Goal: Ask a question

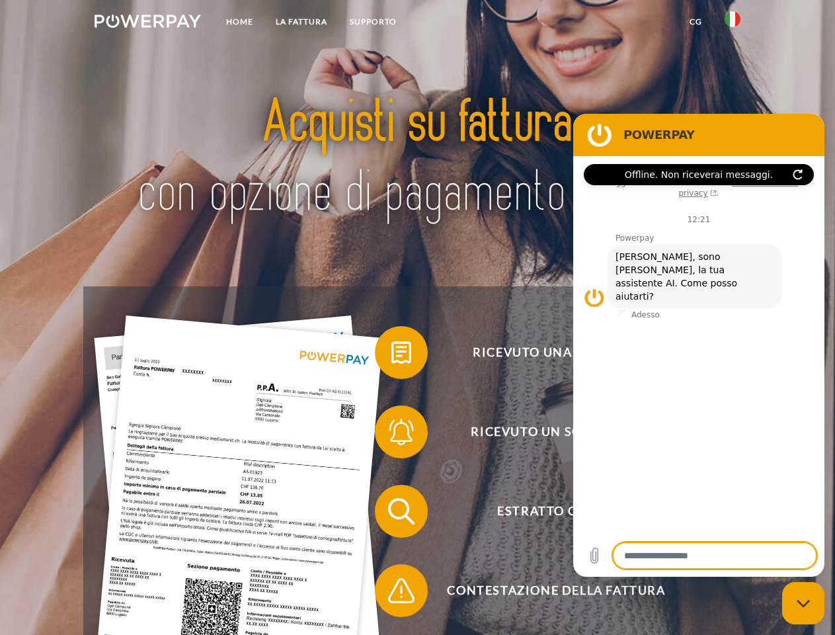
click at [147, 23] on img at bounding box center [148, 21] width 106 height 13
click at [733, 23] on img at bounding box center [733, 19] width 16 height 16
click at [696, 22] on link "CG" at bounding box center [695, 22] width 35 height 24
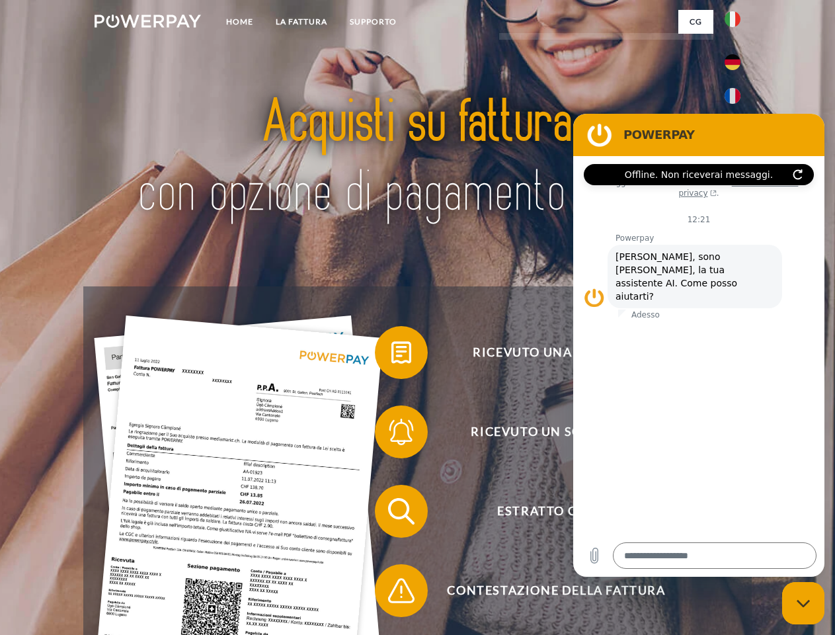
click at [391, 355] on span at bounding box center [381, 352] width 66 height 66
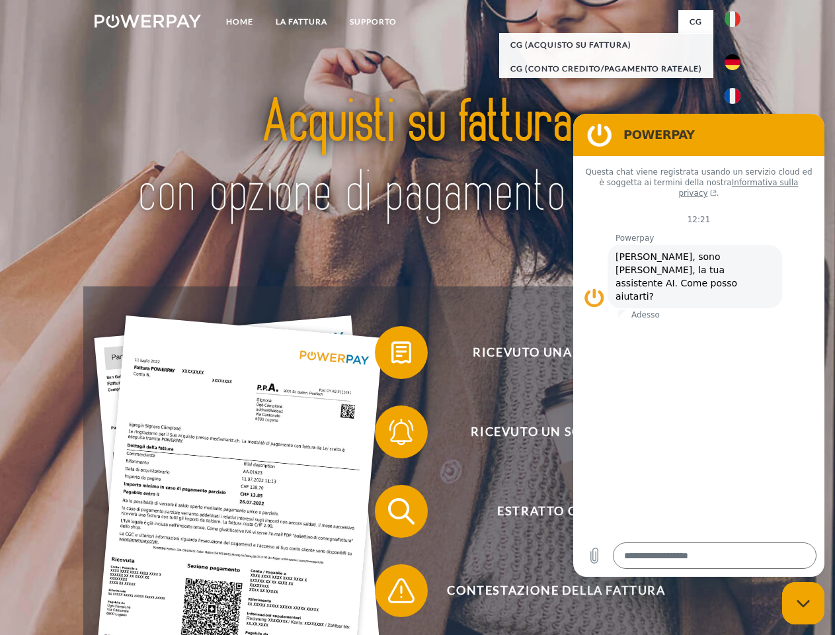
click at [391, 434] on span at bounding box center [381, 432] width 66 height 66
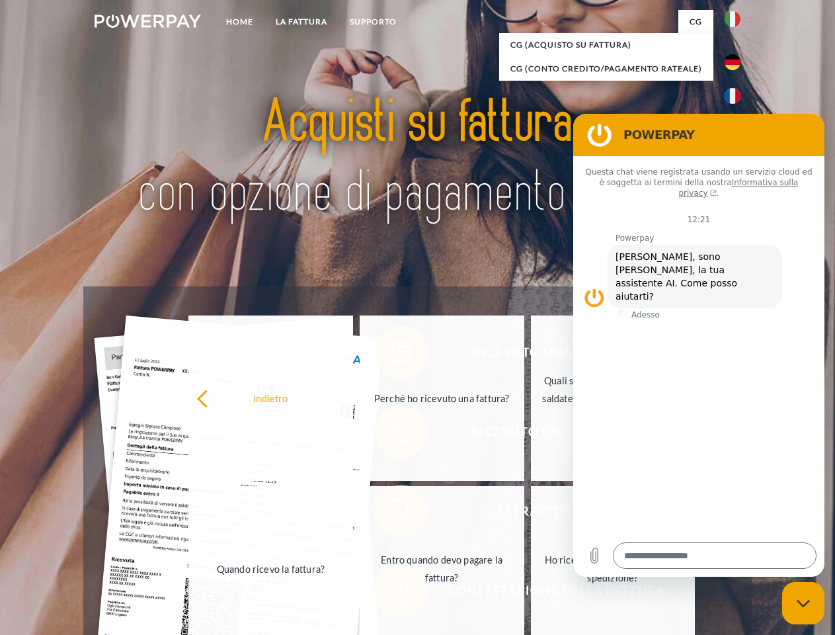
click at [391, 514] on link "Entro quando devo pagare la fattura?" at bounding box center [442, 568] width 165 height 165
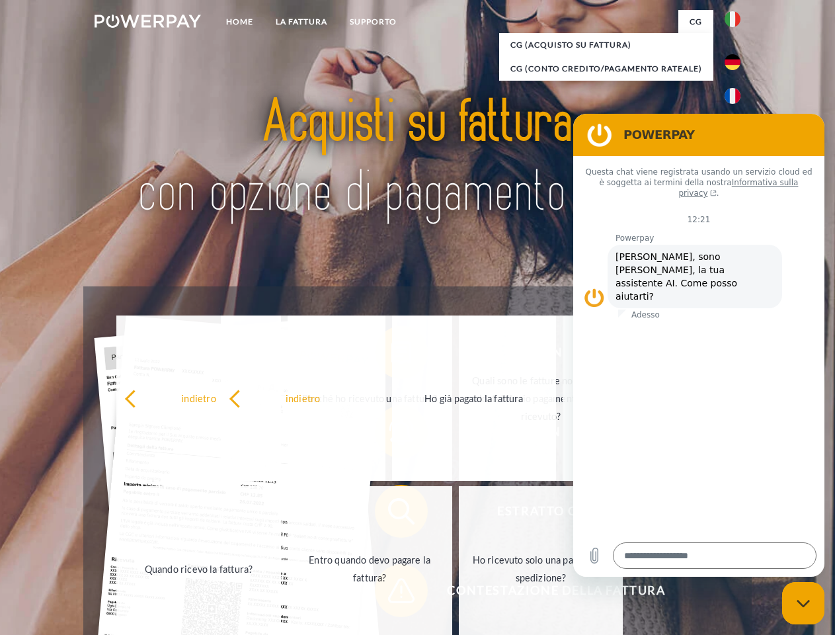
click at [391, 593] on span at bounding box center [381, 590] width 66 height 66
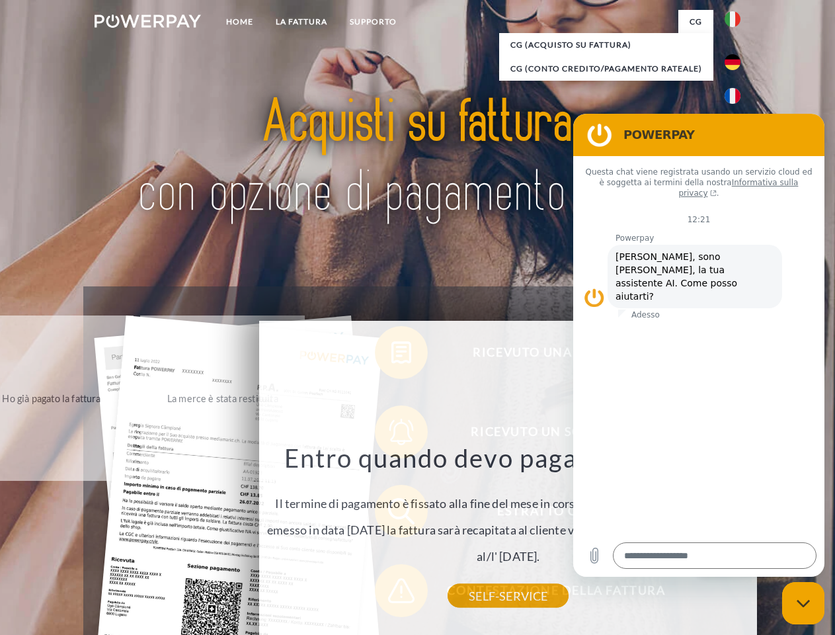
click at [803, 603] on icon "Chiudi la finestra di messaggistica" at bounding box center [804, 603] width 14 height 9
type textarea "*"
